Goal: Task Accomplishment & Management: Complete application form

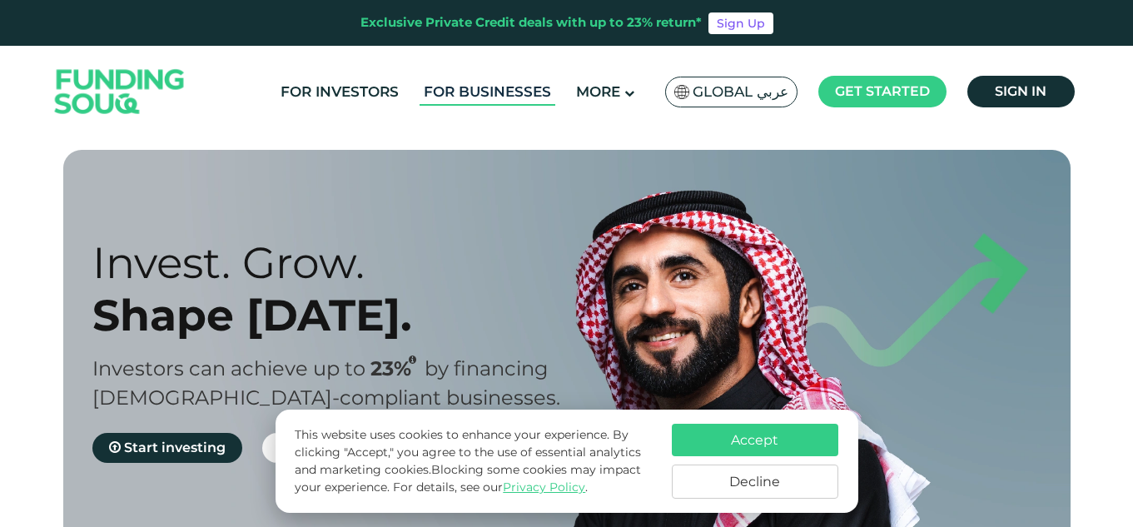
click at [480, 91] on link "For Businesses" at bounding box center [488, 91] width 136 height 27
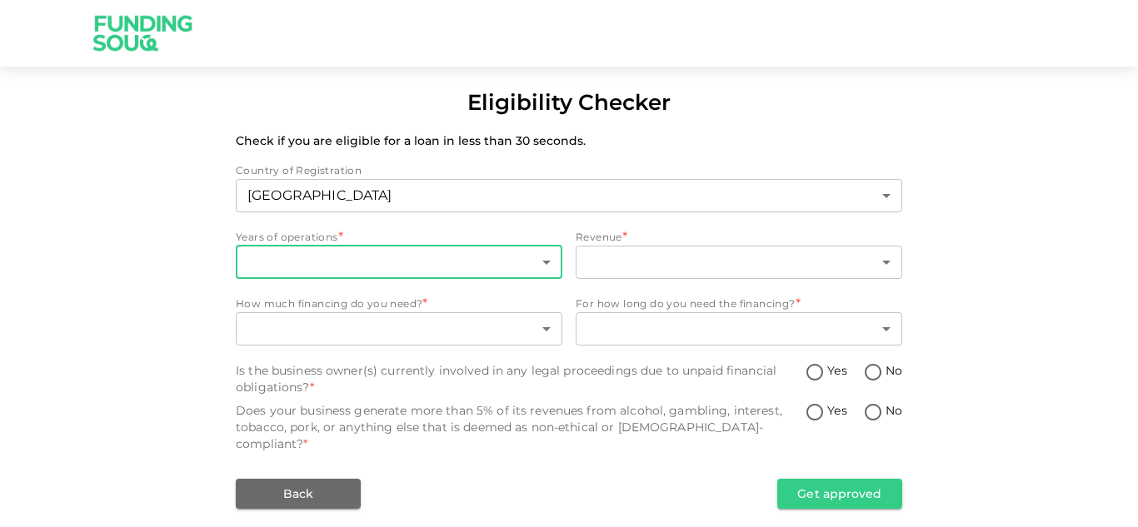
click at [498, 263] on body "Eligibility Checker Check if you are eligible for a loan in less than 30 second…" at bounding box center [569, 263] width 1138 height 527
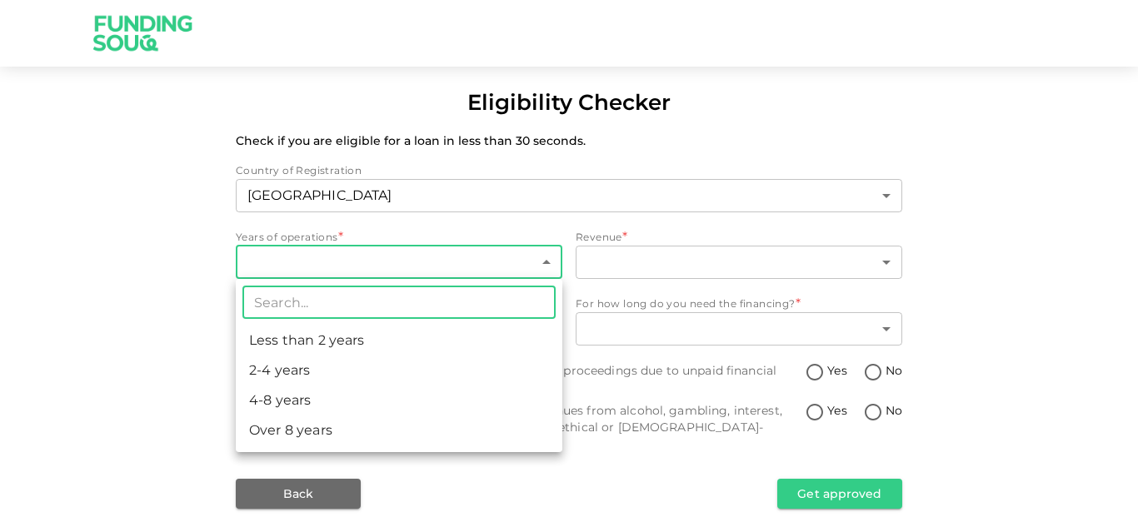
click at [404, 348] on li "Less than 2 years" at bounding box center [399, 341] width 326 height 30
type input "1"
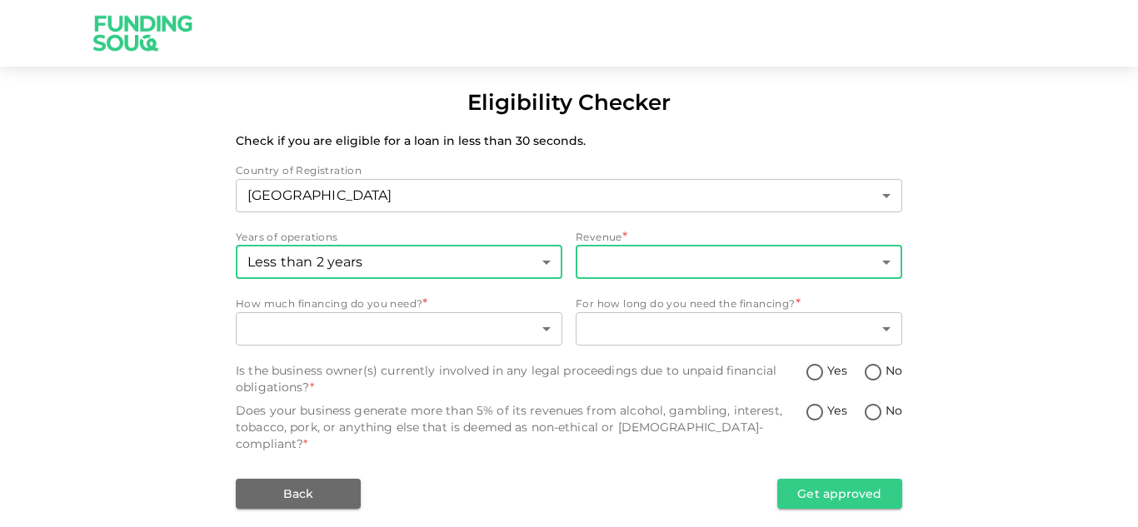
click at [754, 261] on body "Eligibility Checker Check if you are eligible for a loan in less than 30 second…" at bounding box center [569, 263] width 1138 height 527
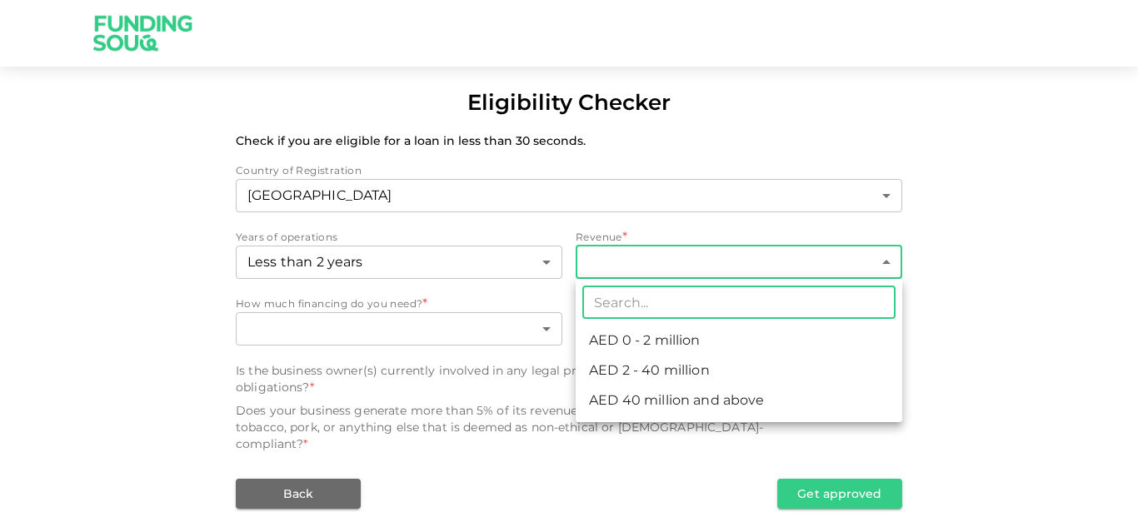
click at [689, 336] on li "AED 0 - 2 million" at bounding box center [738, 341] width 326 height 30
type input "1"
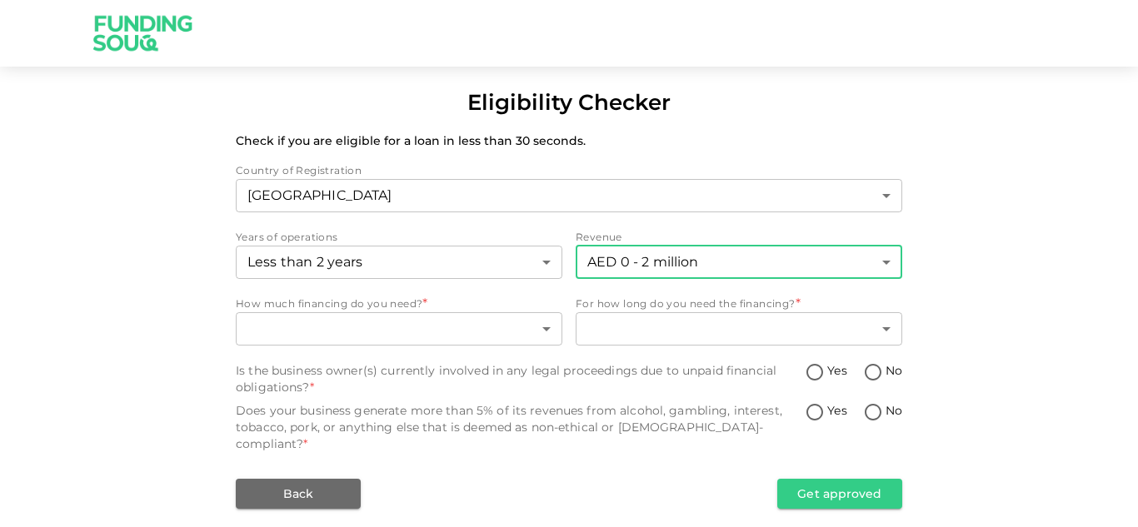
click at [874, 374] on input "No" at bounding box center [872, 373] width 25 height 22
radio input "true"
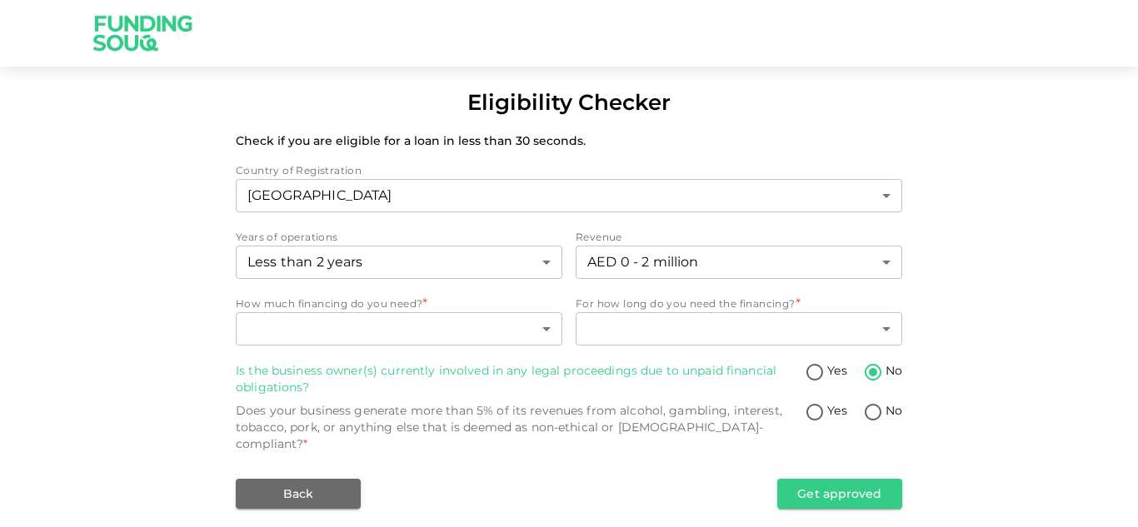
click at [874, 414] on input "No" at bounding box center [872, 413] width 25 height 22
radio input "true"
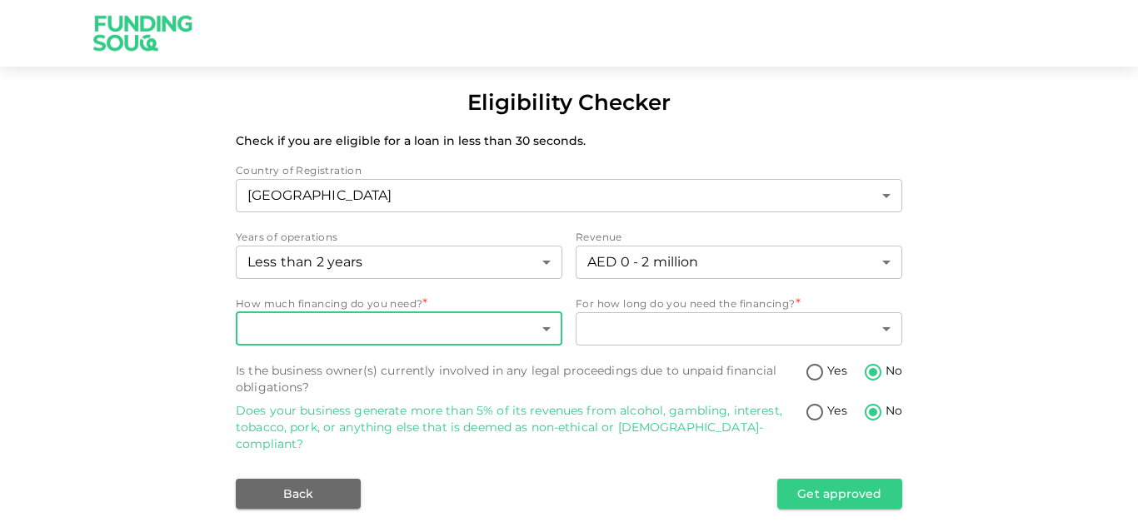
click at [531, 336] on body "Eligibility Checker Check if you are eligible for a loan in less than 30 second…" at bounding box center [569, 263] width 1138 height 527
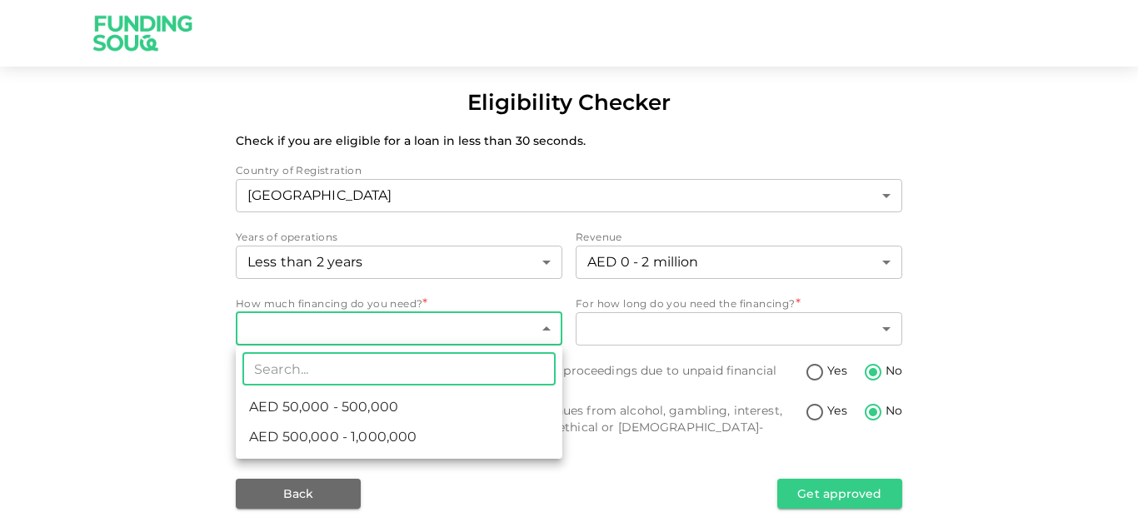
click at [424, 411] on li "AED 50,000 - 500,000" at bounding box center [399, 407] width 326 height 30
type input "1"
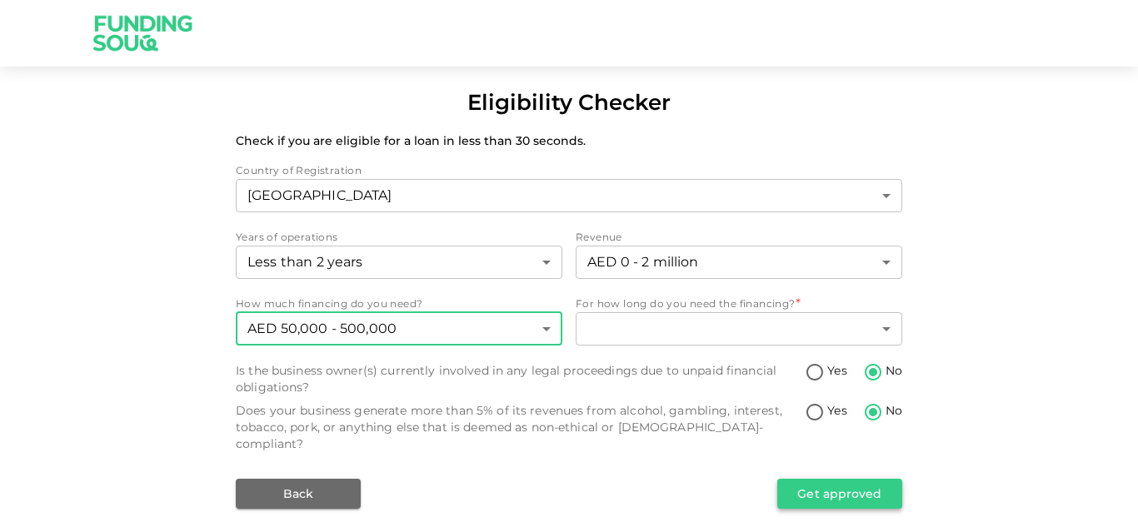
click at [822, 480] on button "Get approved" at bounding box center [839, 494] width 125 height 30
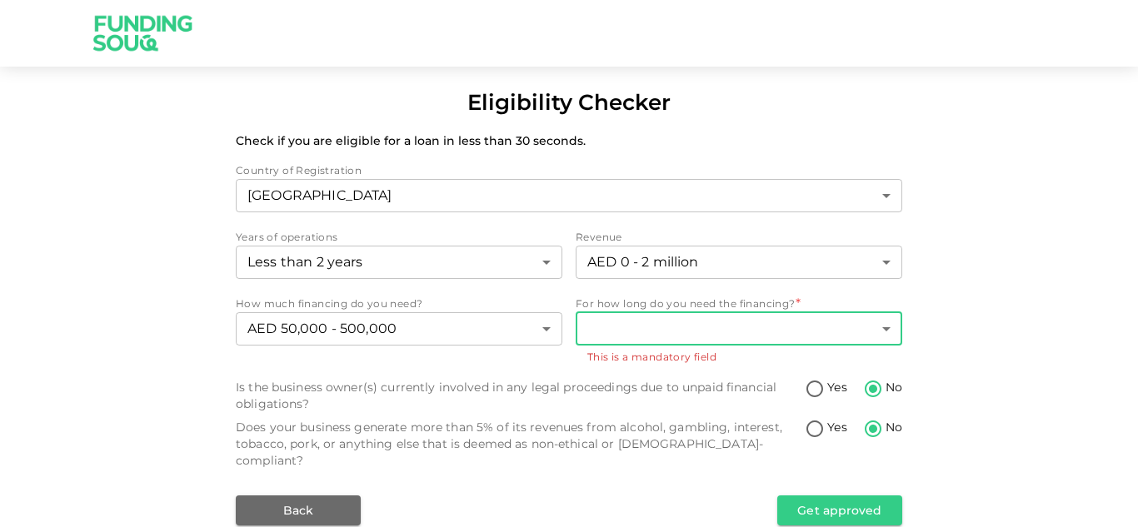
click at [778, 315] on body "Eligibility Checker Check if you are eligible for a loan in less than 30 second…" at bounding box center [569, 263] width 1138 height 527
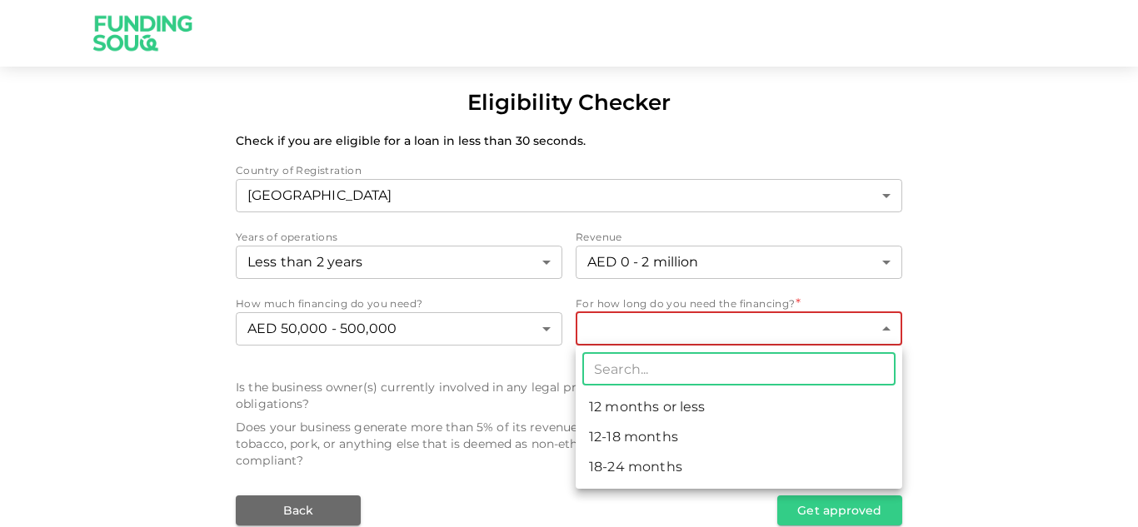
drag, startPoint x: 644, startPoint y: 465, endPoint x: 709, endPoint y: 485, distance: 68.5
click at [644, 466] on li "18-24 months" at bounding box center [738, 467] width 326 height 30
type input "3"
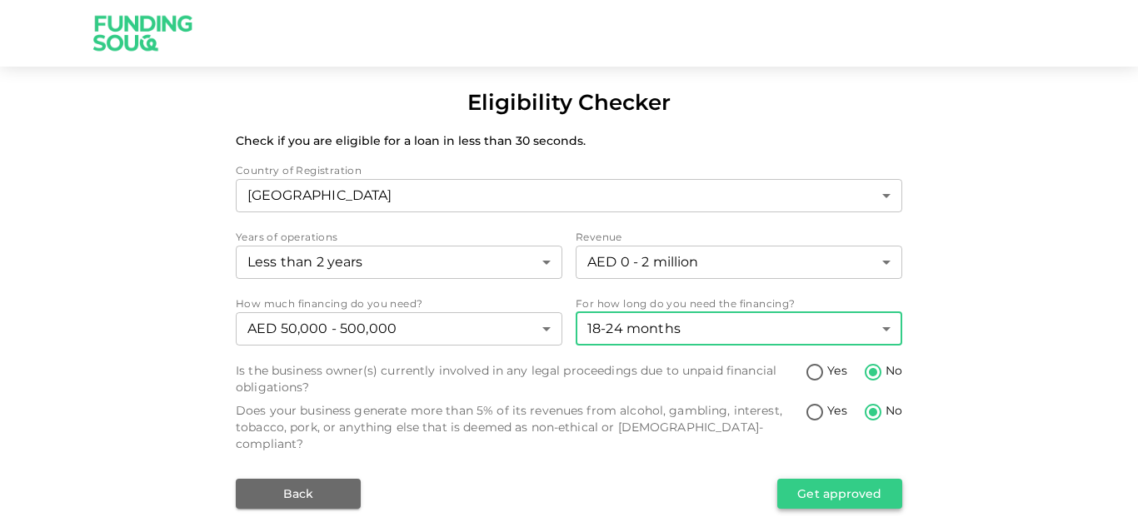
click at [835, 480] on button "Get approved" at bounding box center [839, 494] width 125 height 30
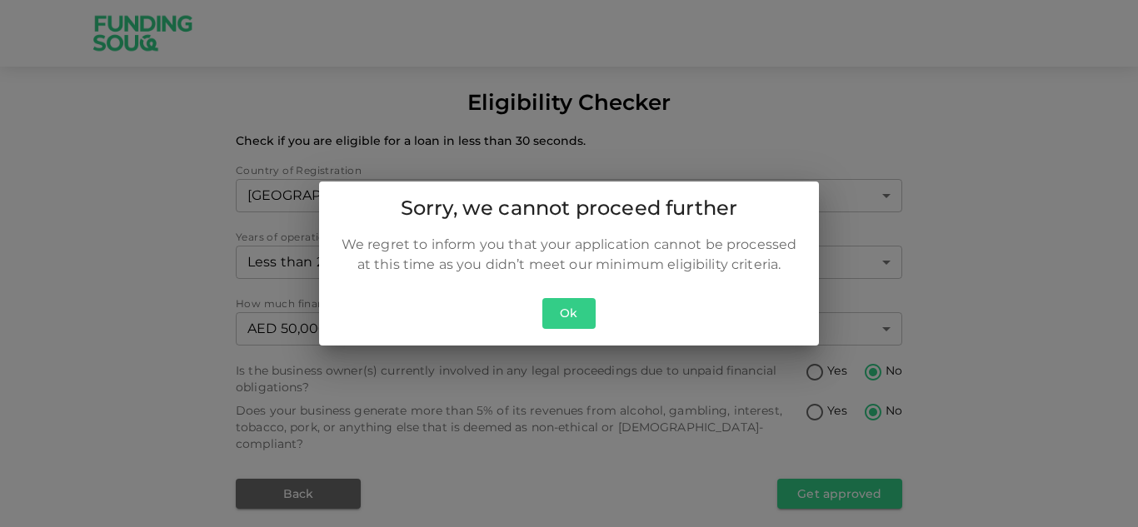
click at [574, 320] on button "Ok" at bounding box center [568, 313] width 53 height 31
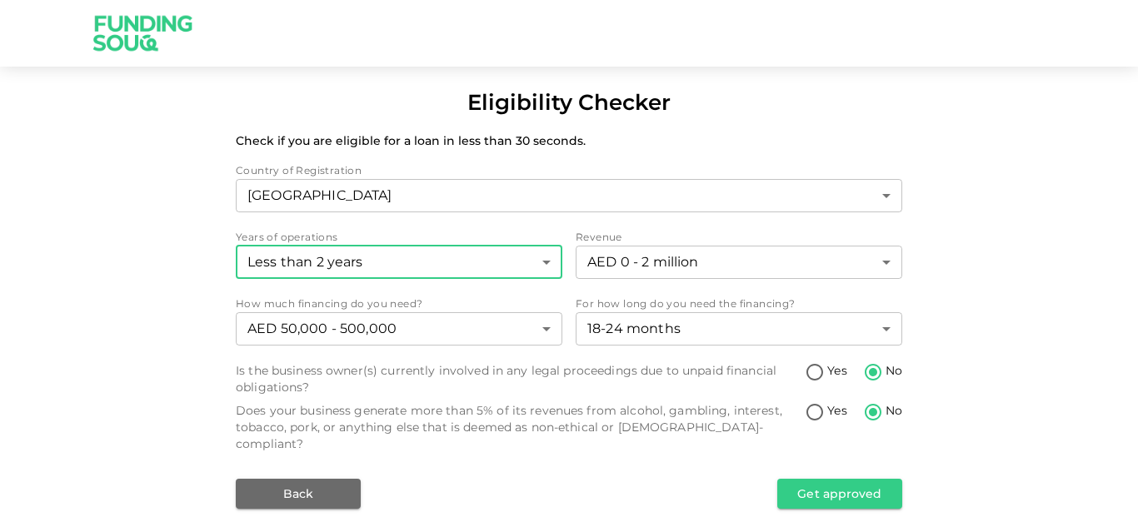
click at [485, 265] on body "Eligibility Checker Check if you are eligible for a loan in less than 30 second…" at bounding box center [569, 263] width 1138 height 527
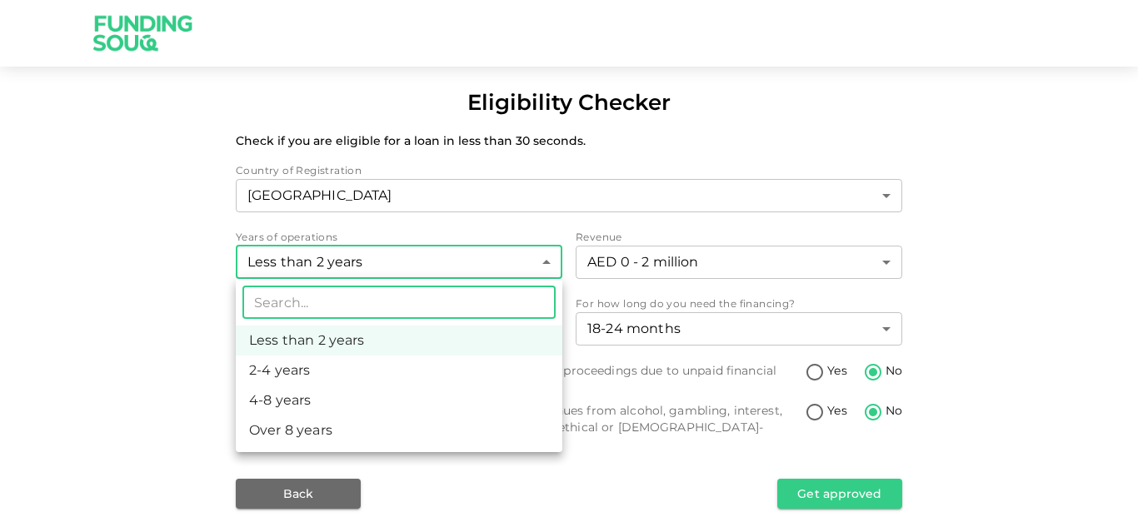
drag, startPoint x: 479, startPoint y: 266, endPoint x: 607, endPoint y: 268, distance: 128.3
click at [485, 267] on div at bounding box center [569, 263] width 1138 height 527
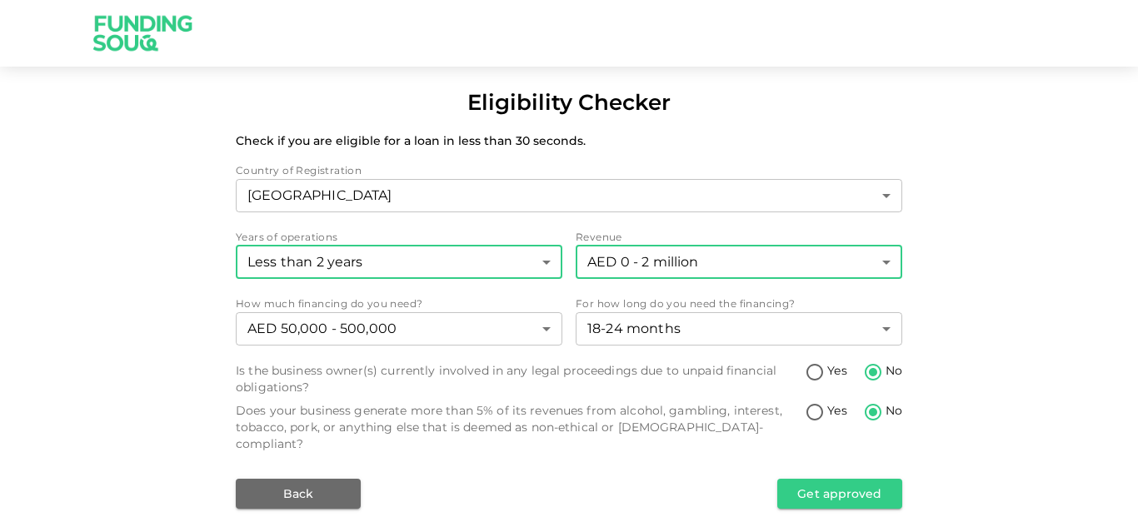
click at [639, 265] on body "Eligibility Checker Check if you are eligible for a loan in less than 30 second…" at bounding box center [569, 263] width 1138 height 527
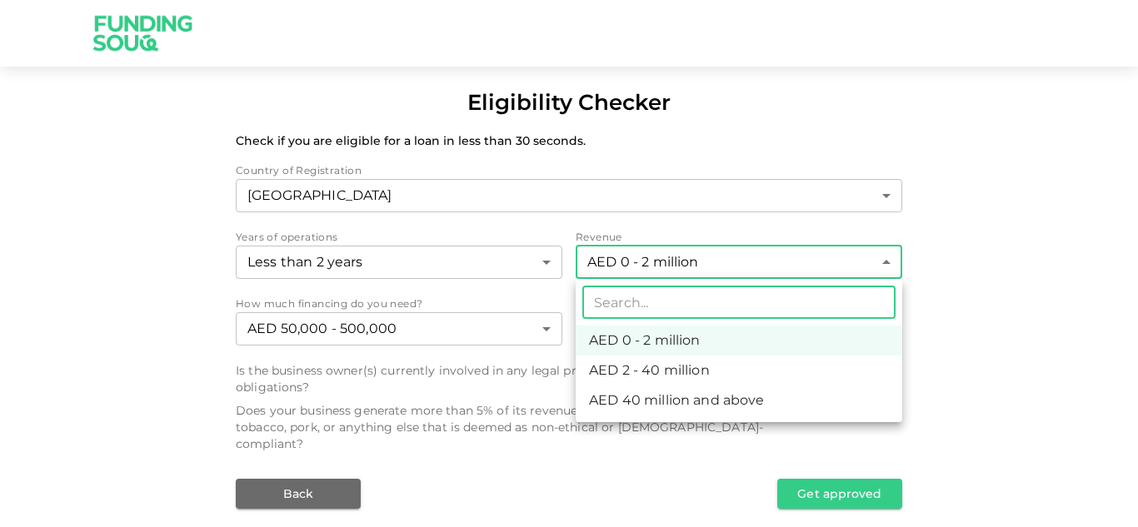
click at [679, 366] on li "AED 2 - 40 million" at bounding box center [738, 371] width 326 height 30
type input "2"
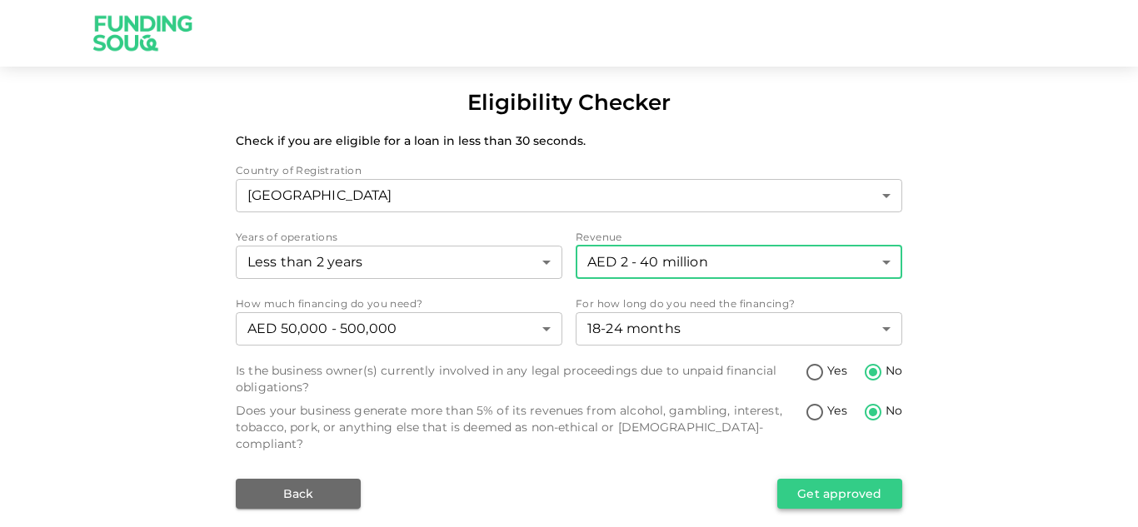
click at [813, 488] on button "Get approved" at bounding box center [839, 494] width 125 height 30
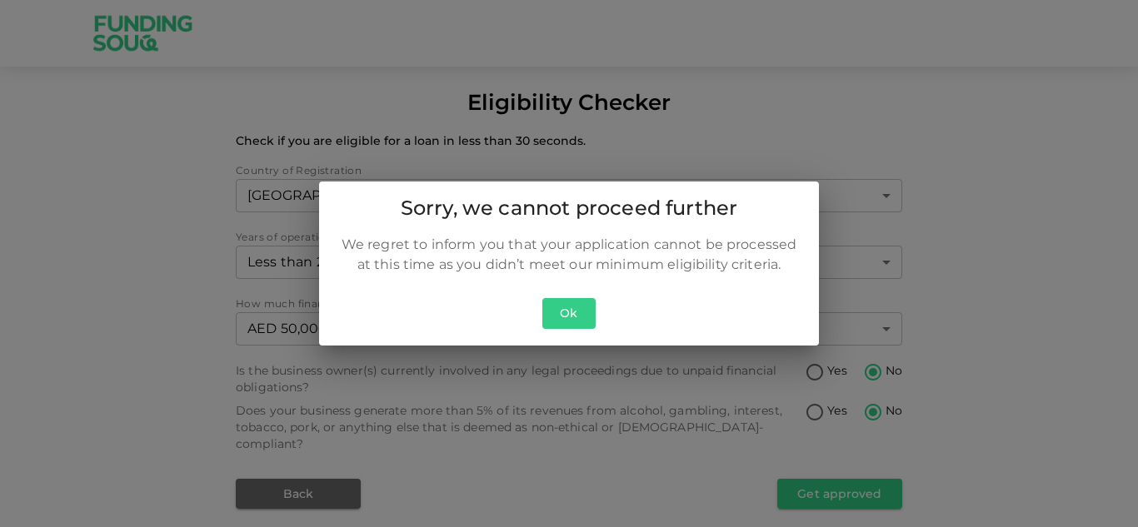
click at [565, 311] on button "Ok" at bounding box center [568, 313] width 53 height 31
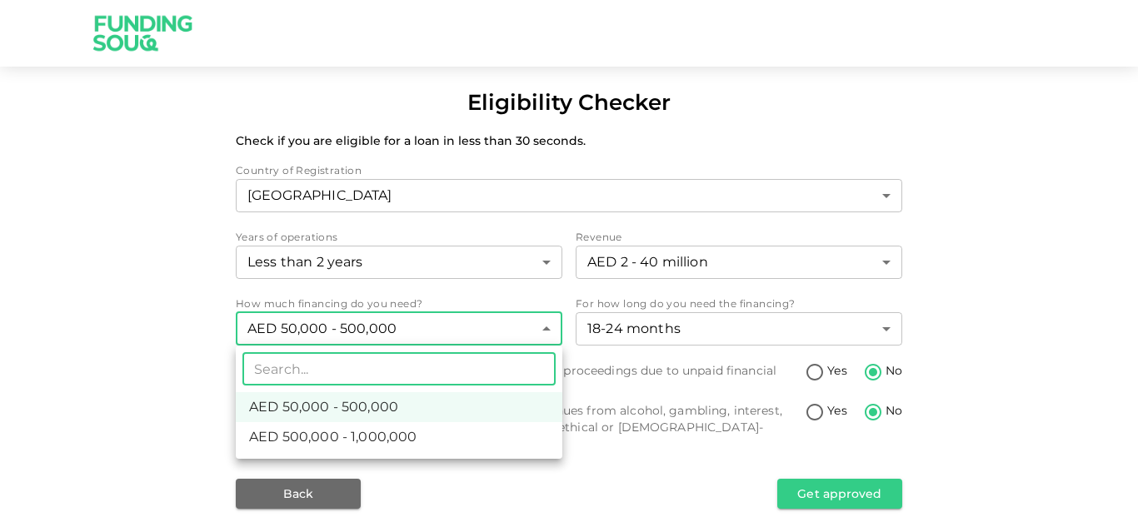
click at [415, 326] on body "Eligibility Checker Check if you are eligible for a loan in less than 30 second…" at bounding box center [569, 263] width 1138 height 527
click at [413, 331] on div at bounding box center [569, 263] width 1138 height 527
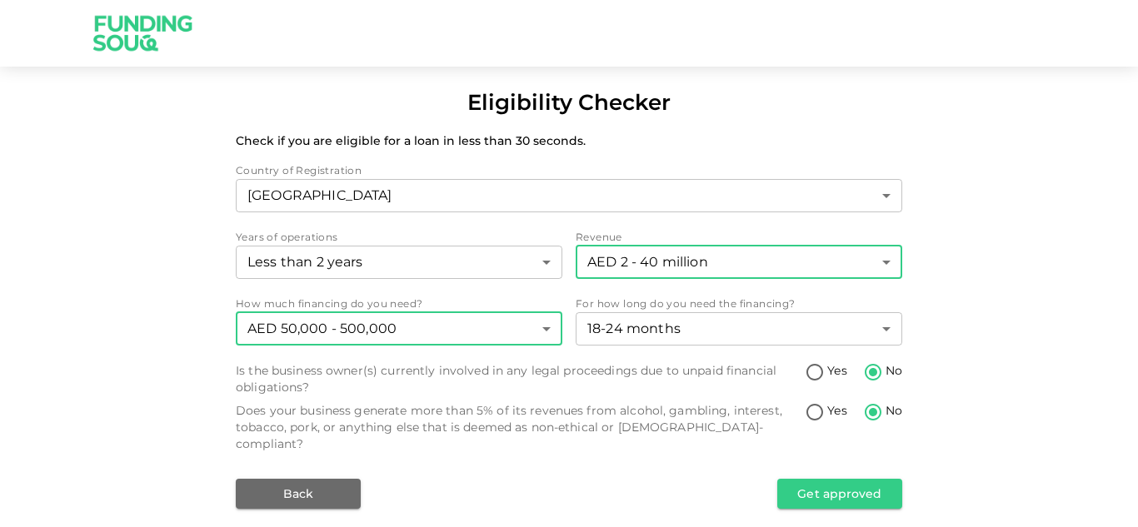
click at [700, 263] on body "Eligibility Checker Check if you are eligible for a loan in less than 30 second…" at bounding box center [569, 263] width 1138 height 527
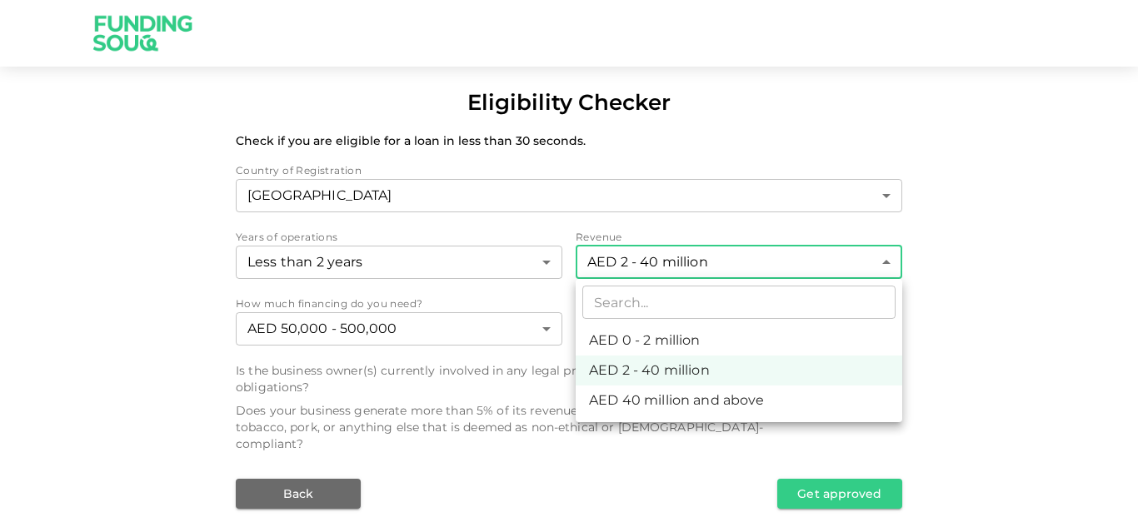
click at [421, 260] on div at bounding box center [569, 263] width 1138 height 527
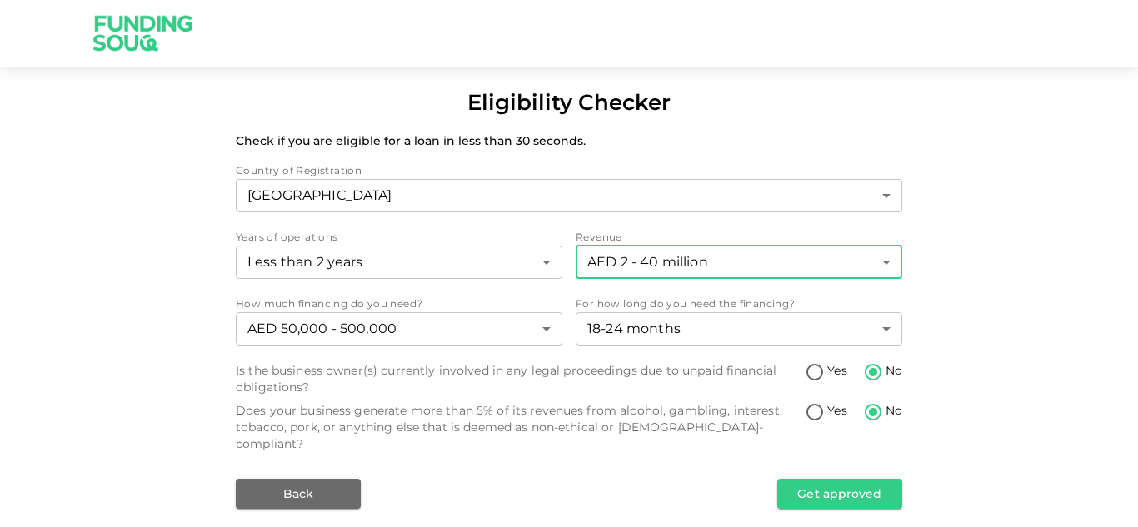
click at [421, 260] on body "Eligibility Checker Check if you are eligible for a loan in less than 30 second…" at bounding box center [569, 263] width 1138 height 527
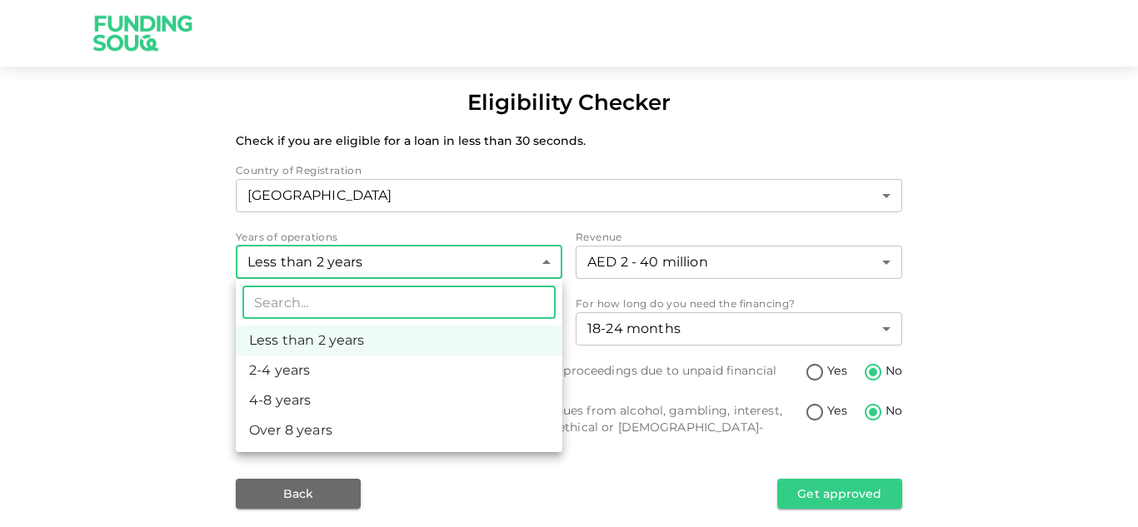
click at [336, 370] on li "2-4 years" at bounding box center [399, 371] width 326 height 30
type input "2"
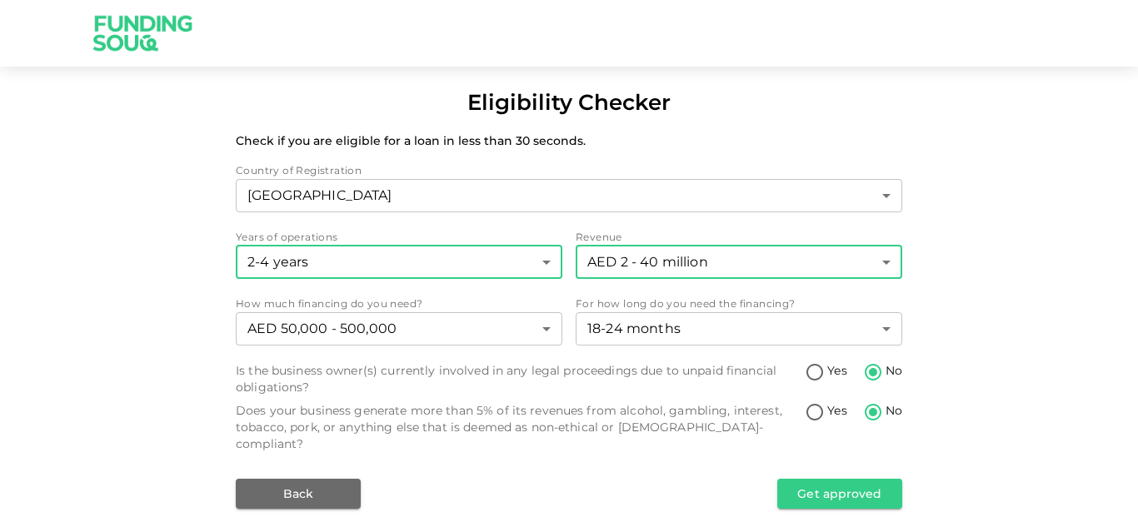
click at [766, 275] on body "Eligibility Checker Check if you are eligible for a loan in less than 30 second…" at bounding box center [569, 263] width 1138 height 527
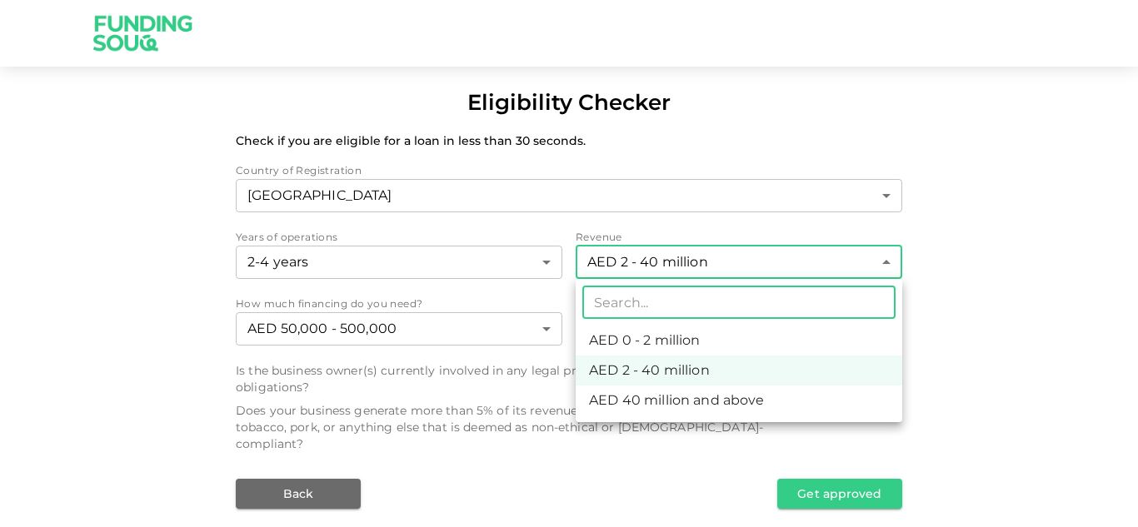
click at [677, 346] on li "AED 0 - 2 million" at bounding box center [738, 341] width 326 height 30
type input "1"
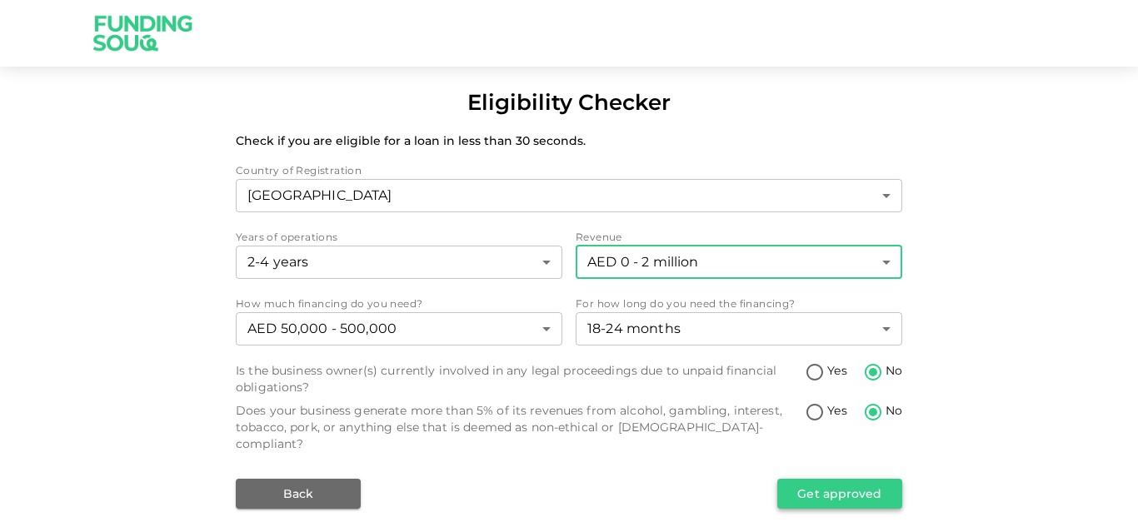
click at [814, 479] on button "Get approved" at bounding box center [839, 494] width 125 height 30
